Goal: Find specific page/section: Find specific page/section

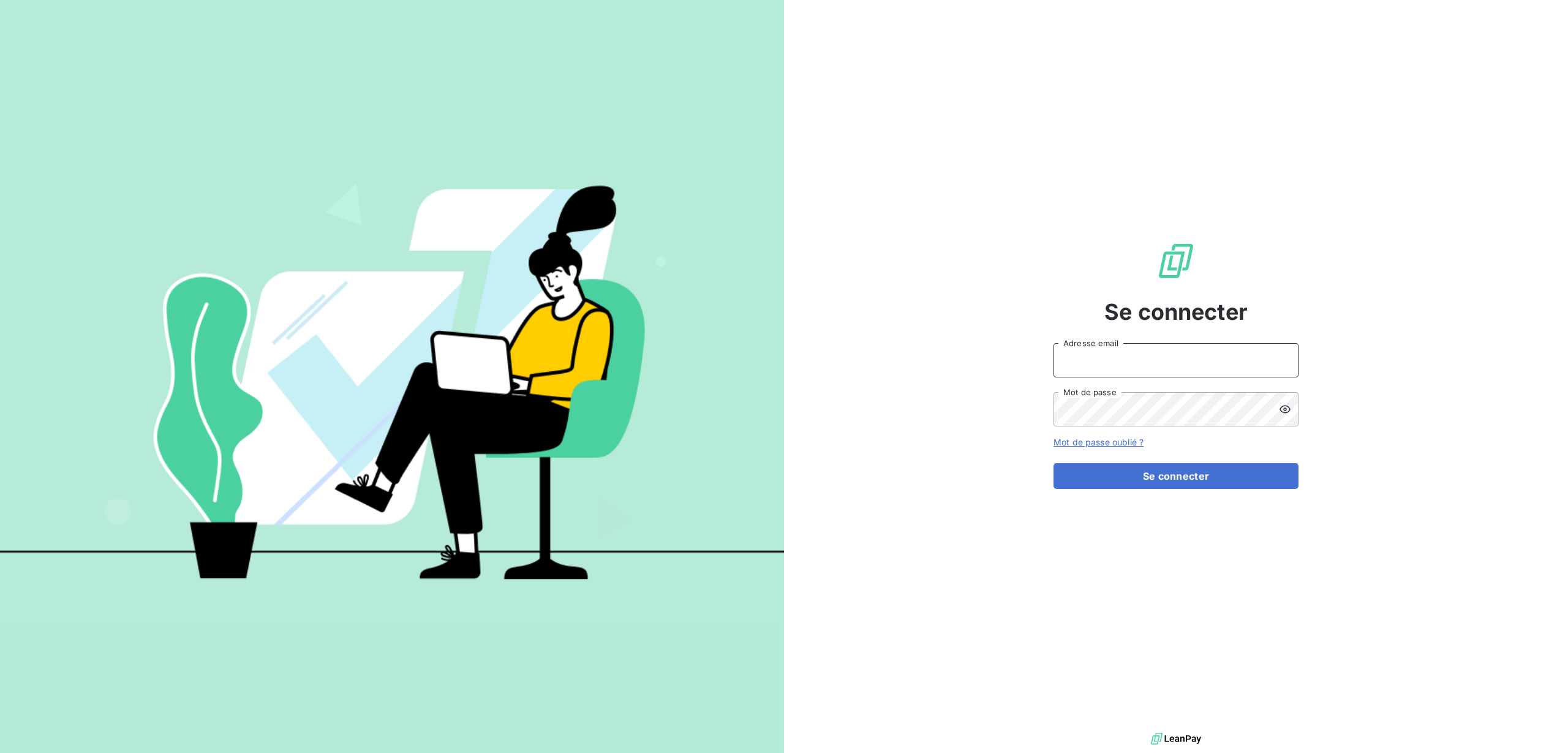
click at [1108, 359] on input "Adresse email" at bounding box center [1175, 360] width 245 height 34
type input "[EMAIL_ADDRESS][DOMAIN_NAME]"
click at [1053, 463] on button "Se connecter" at bounding box center [1175, 476] width 245 height 25
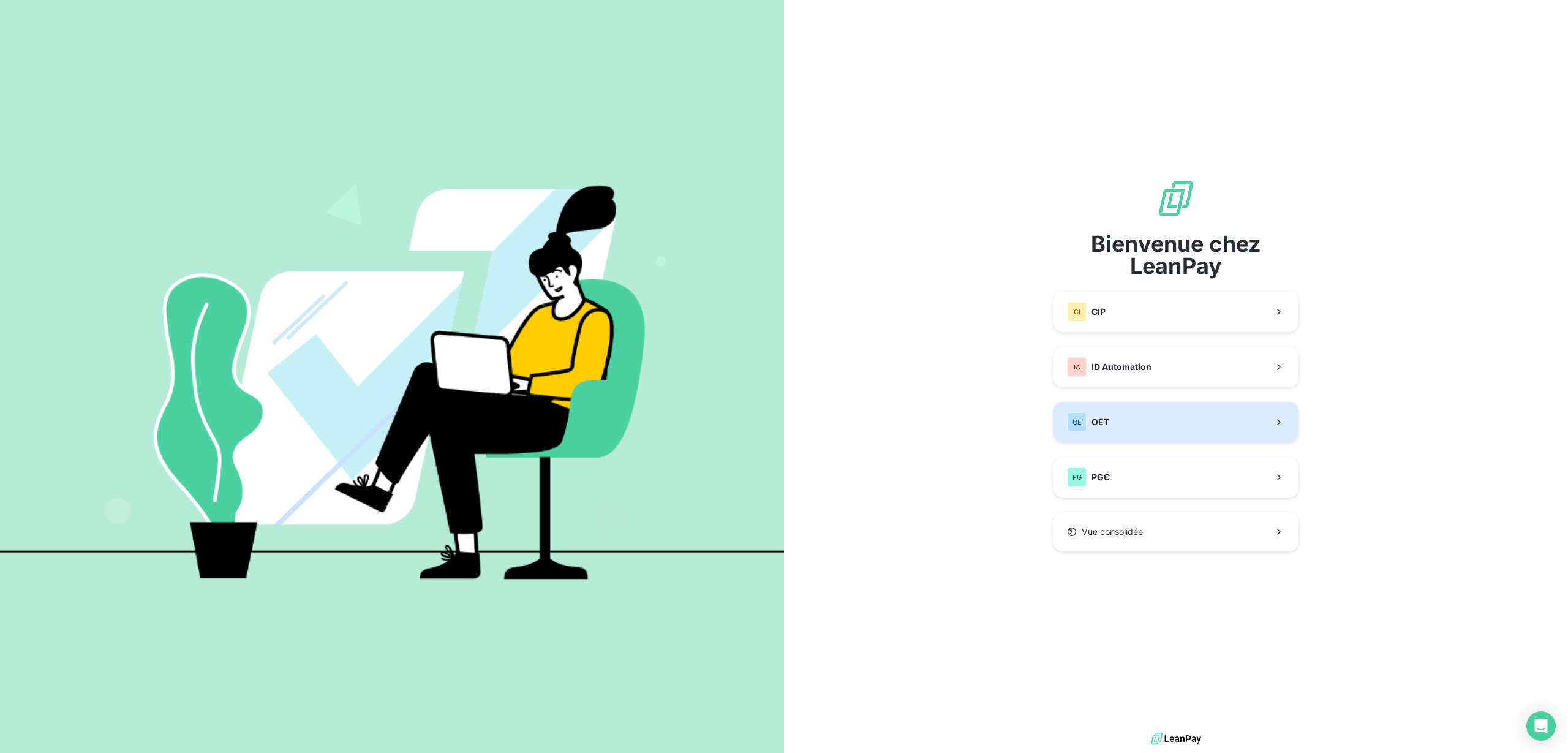
click at [1127, 423] on button "OE OET" at bounding box center [1175, 422] width 245 height 41
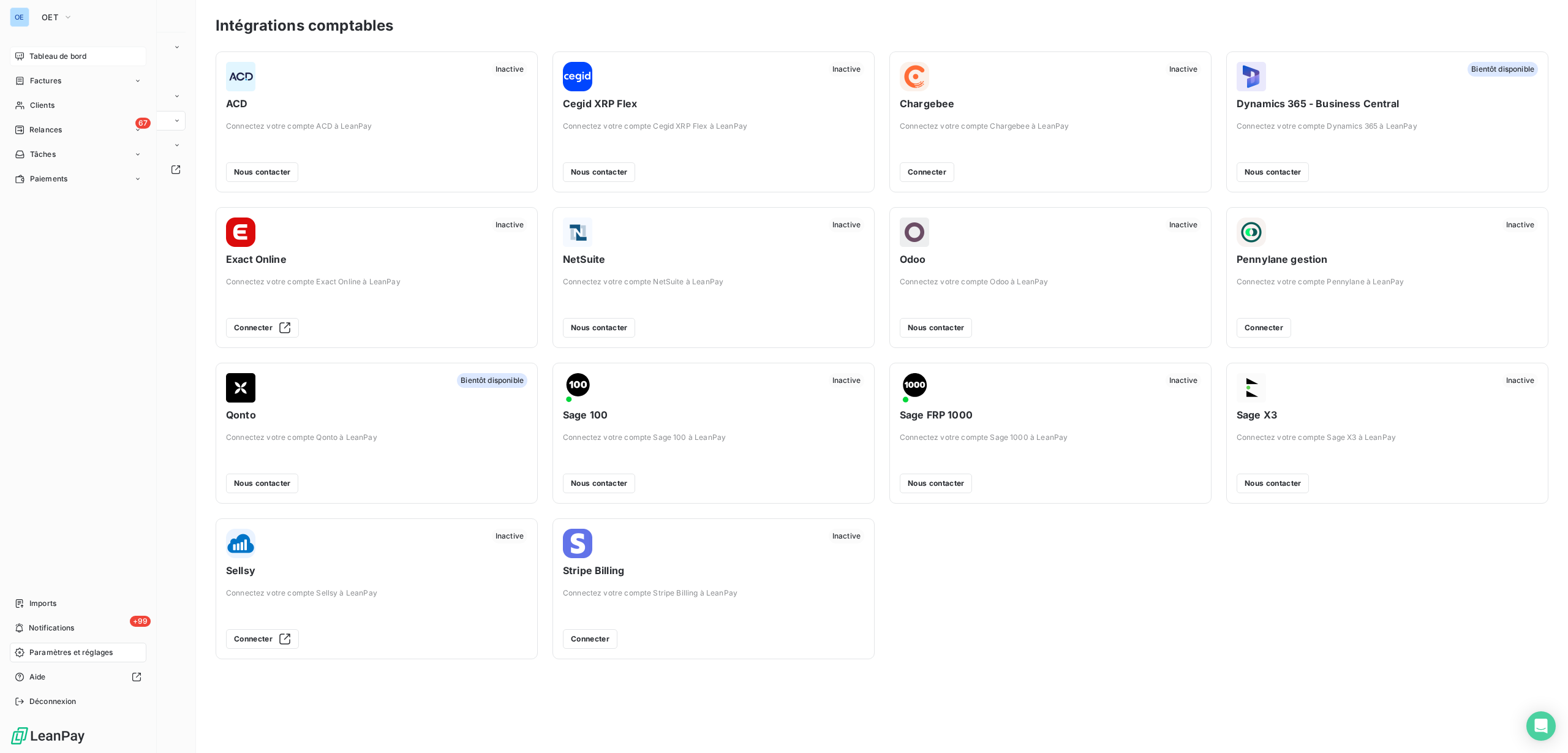
click at [52, 56] on span "Tableau de bord" at bounding box center [57, 56] width 57 height 11
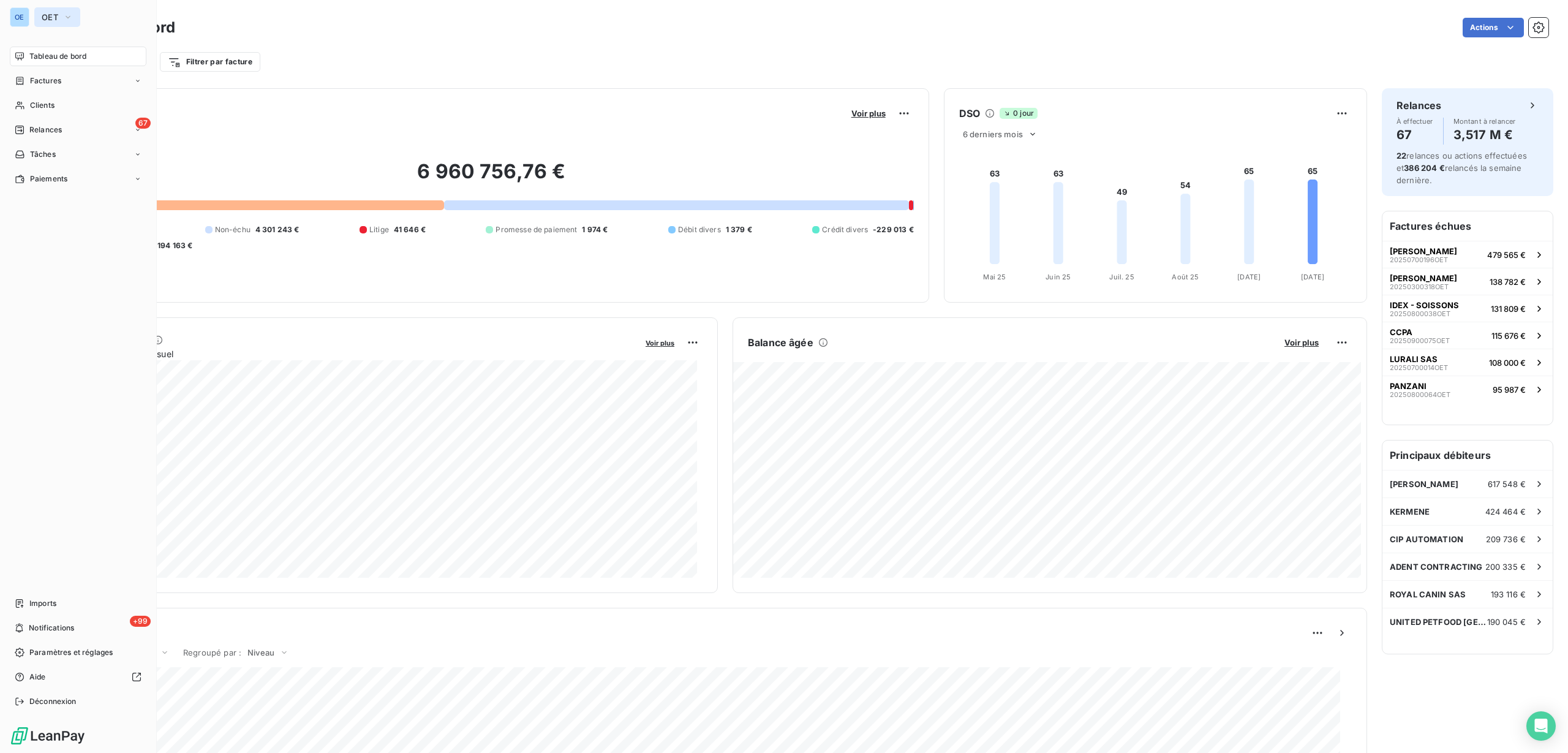
click at [44, 16] on span "OET" at bounding box center [49, 17] width 17 height 9
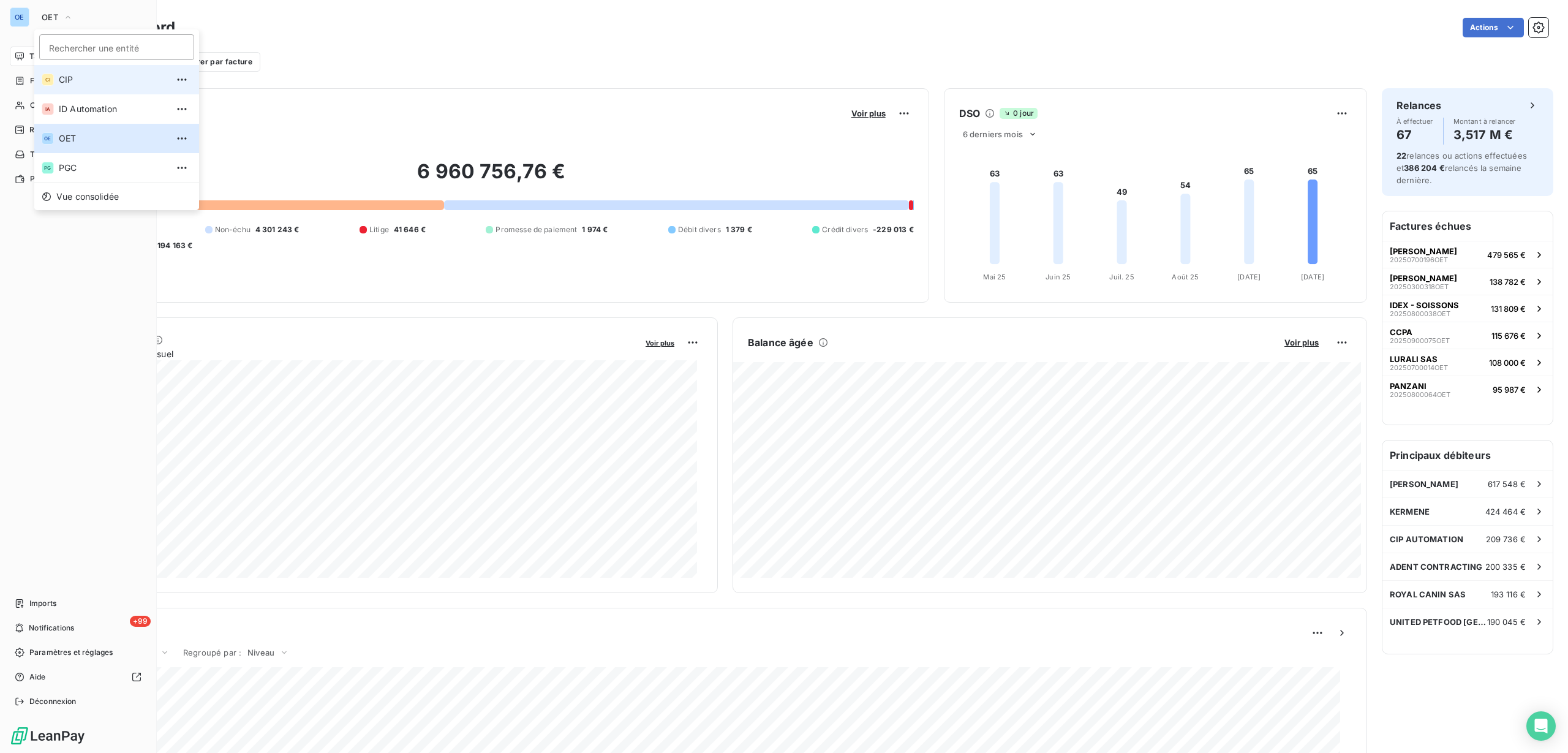
click at [71, 81] on span "CIP" at bounding box center [113, 79] width 108 height 12
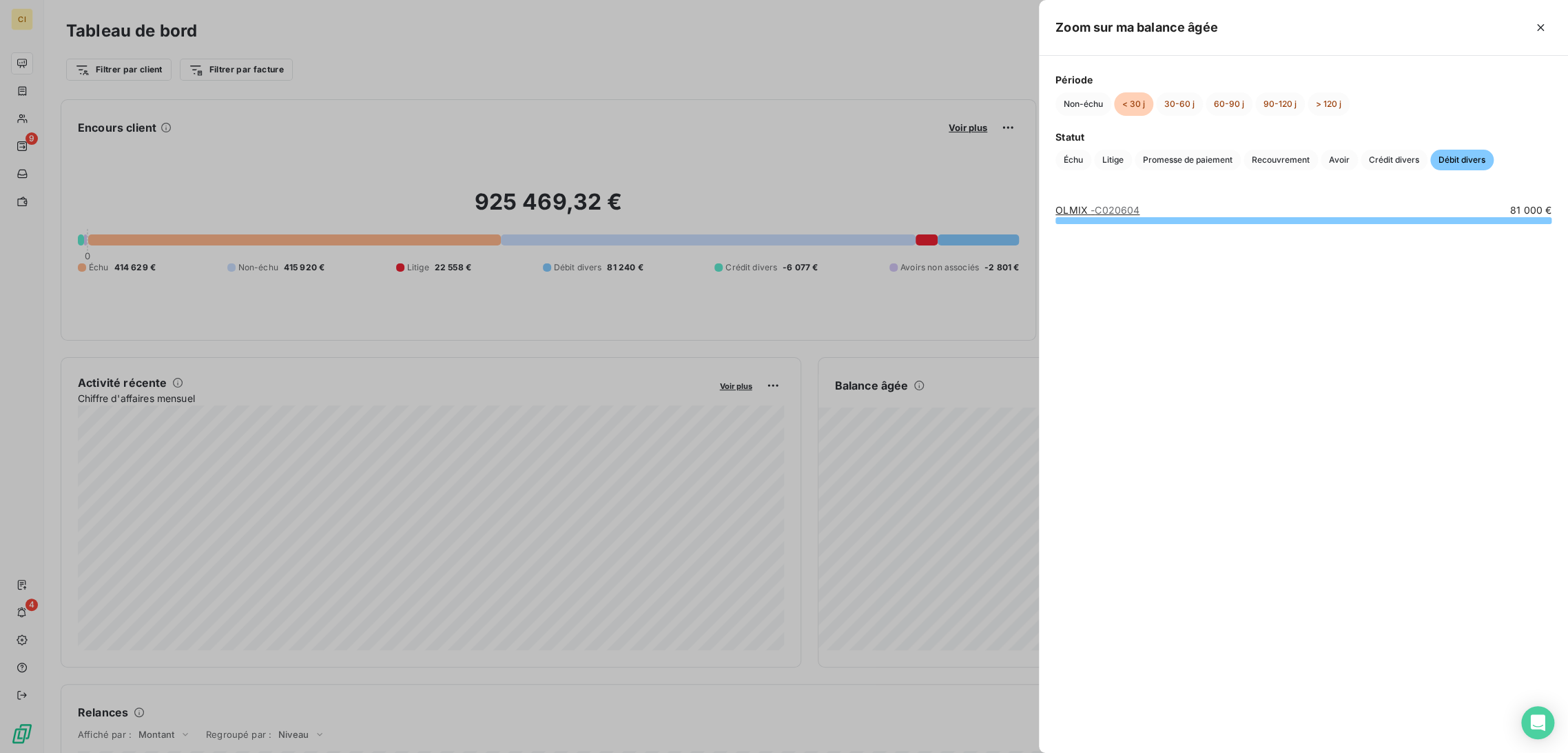
click at [1133, 219] on div at bounding box center [1303, 220] width 496 height 7
click at [1438, 218] on div at bounding box center [1303, 220] width 496 height 7
click at [1438, 220] on div at bounding box center [1303, 220] width 496 height 7
click at [1130, 208] on span "- C020604" at bounding box center [1115, 210] width 49 height 11
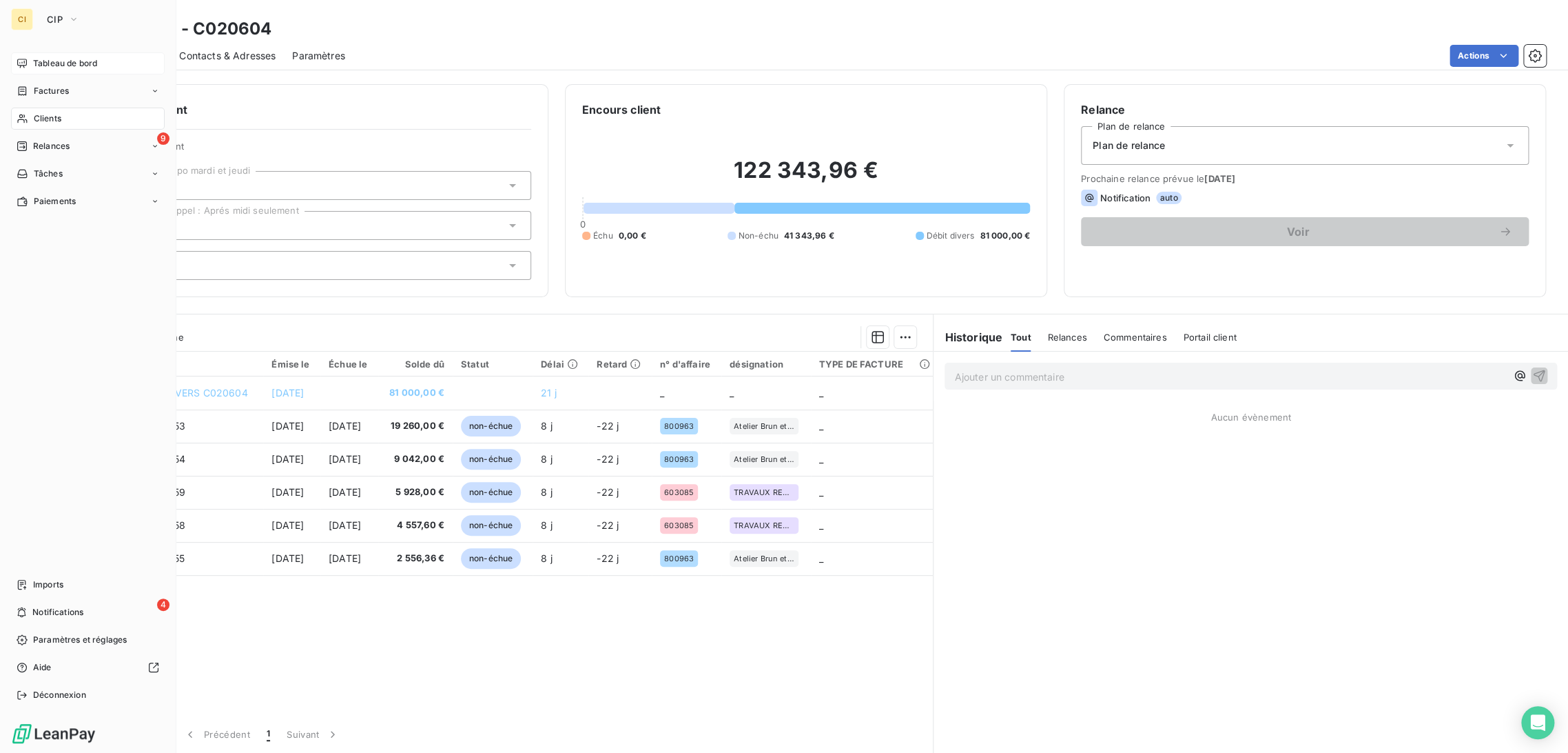
click at [60, 62] on span "Tableau de bord" at bounding box center [65, 63] width 64 height 12
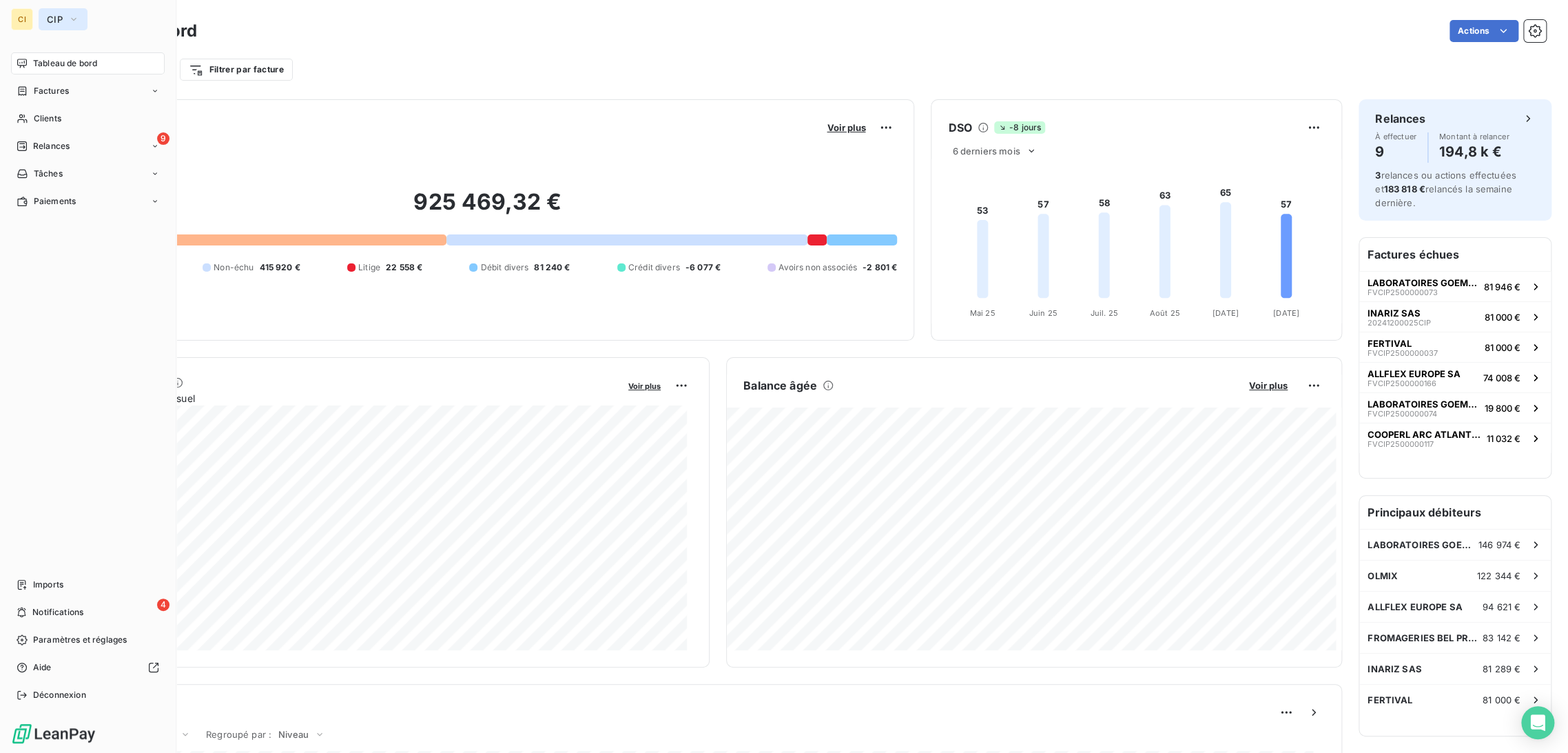
click at [54, 18] on span "CIP" at bounding box center [54, 19] width 16 height 11
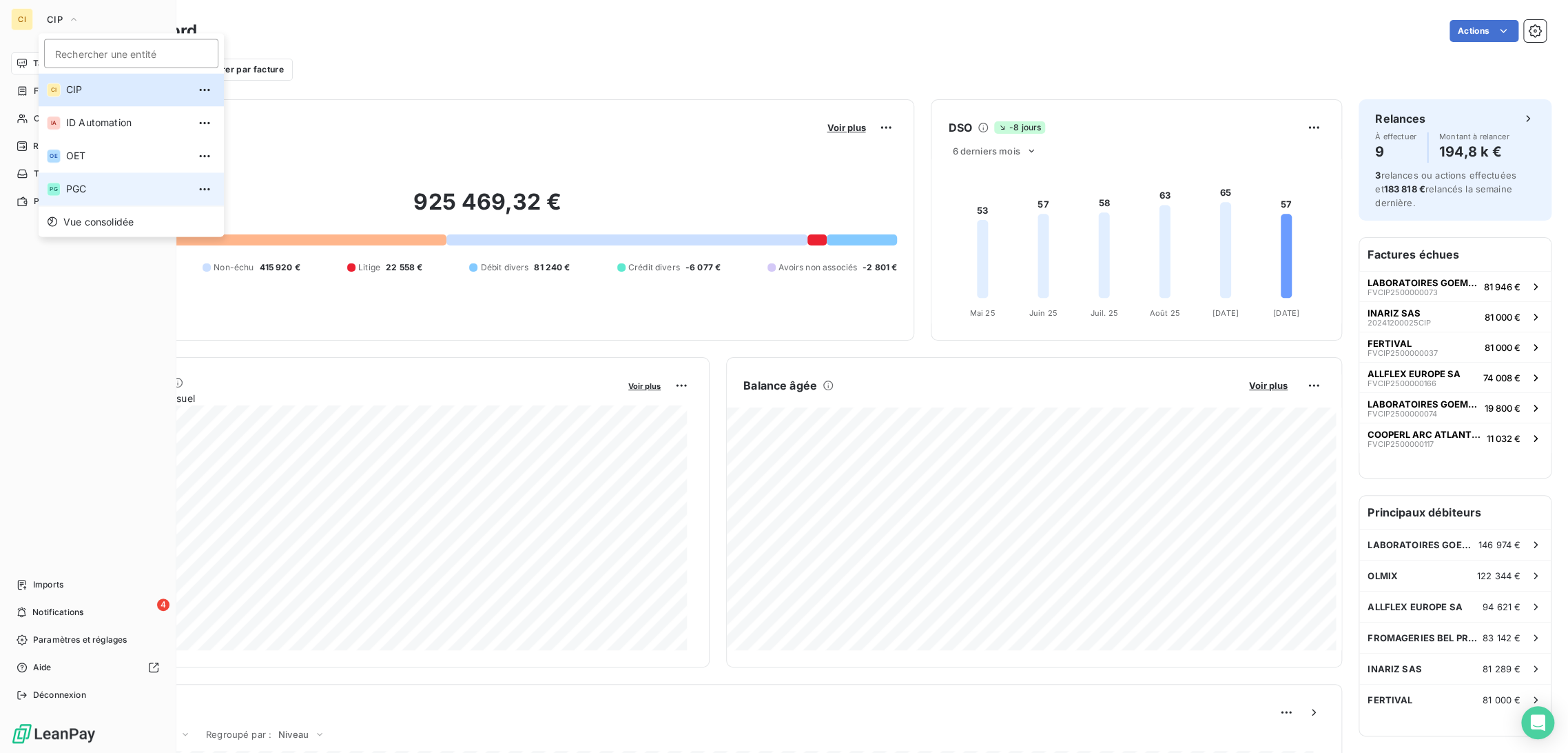
click at [68, 192] on span "PGC" at bounding box center [127, 188] width 122 height 14
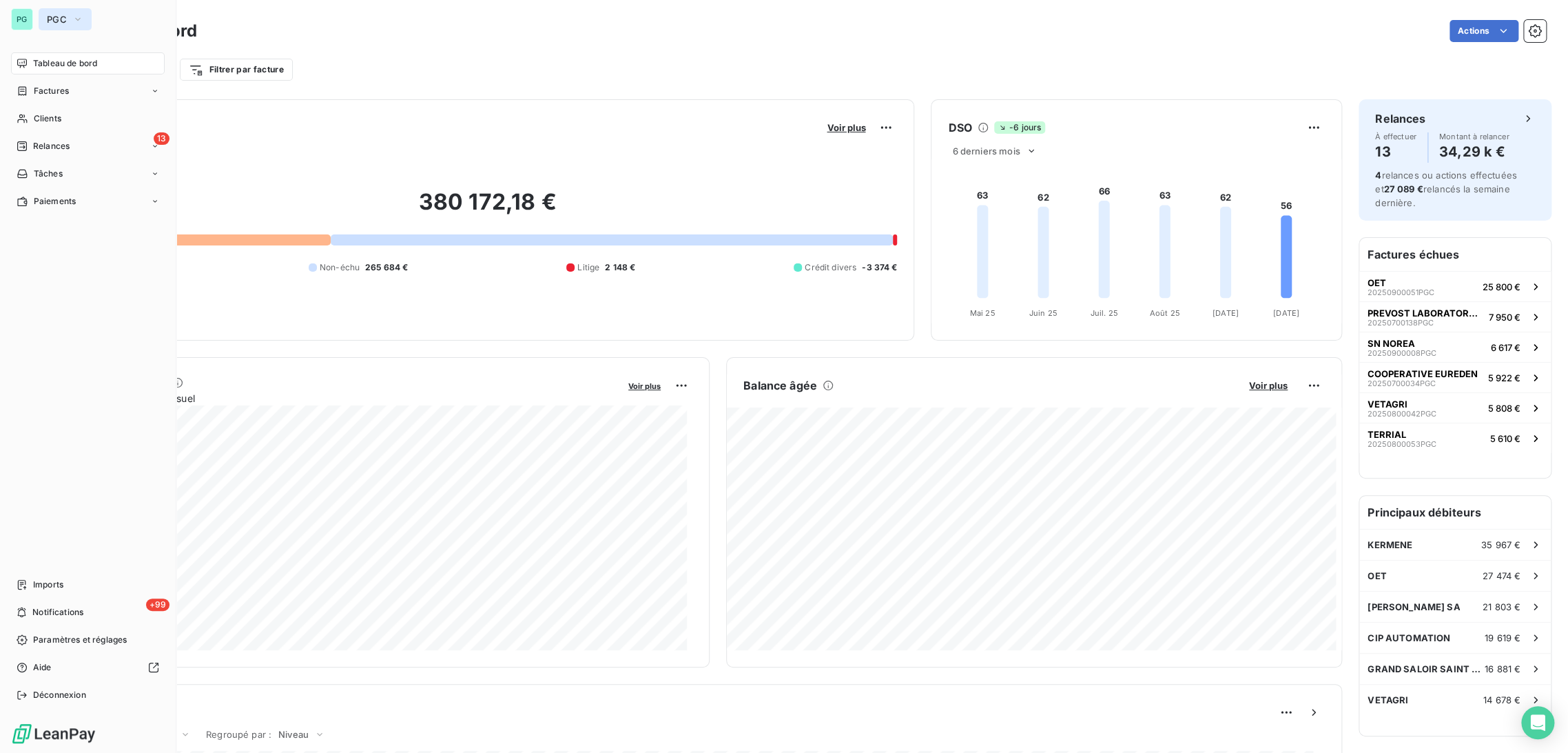
click at [55, 20] on span "PGC" at bounding box center [56, 19] width 20 height 11
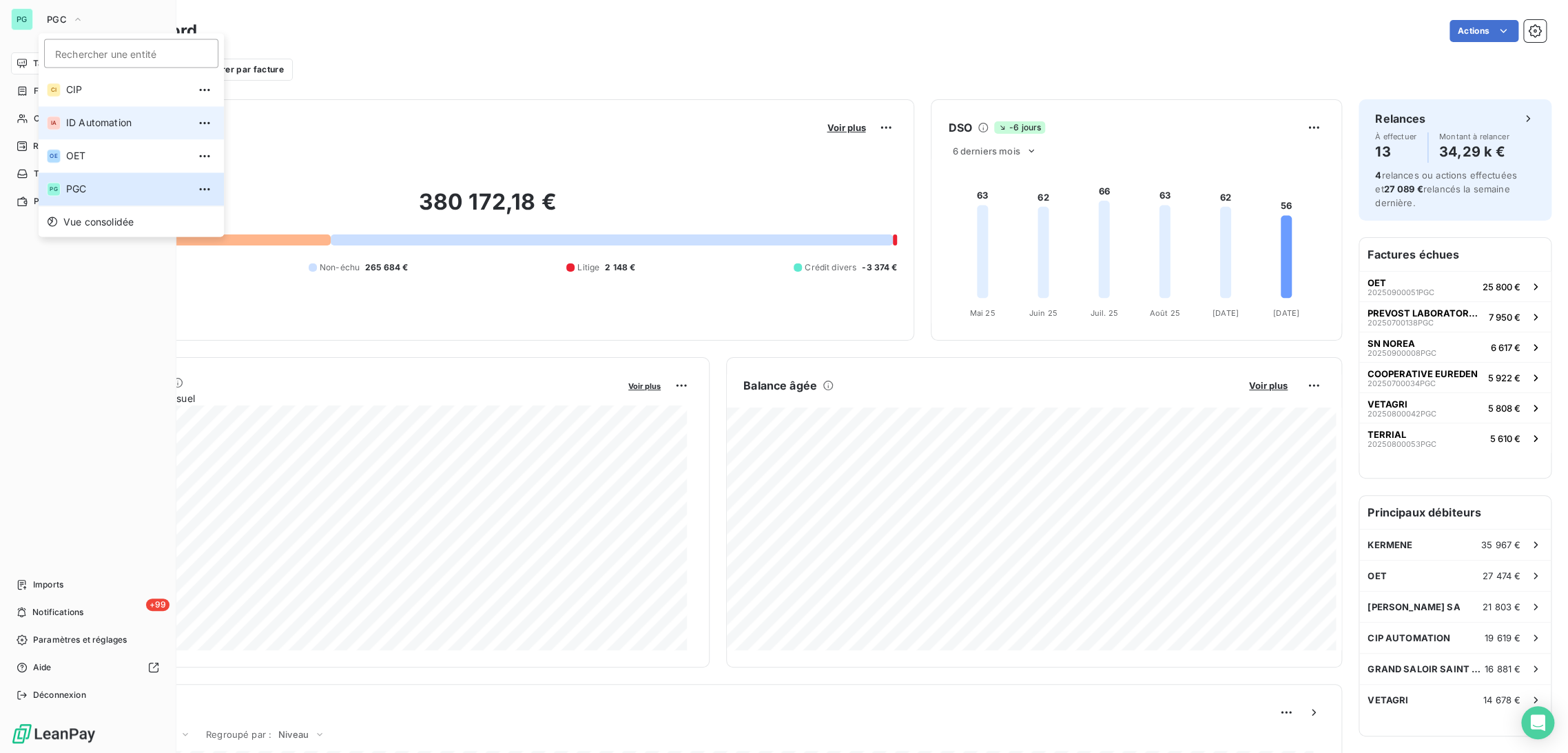
click at [83, 129] on span "ID Automation" at bounding box center [127, 122] width 122 height 14
